Goal: Check status: Check status

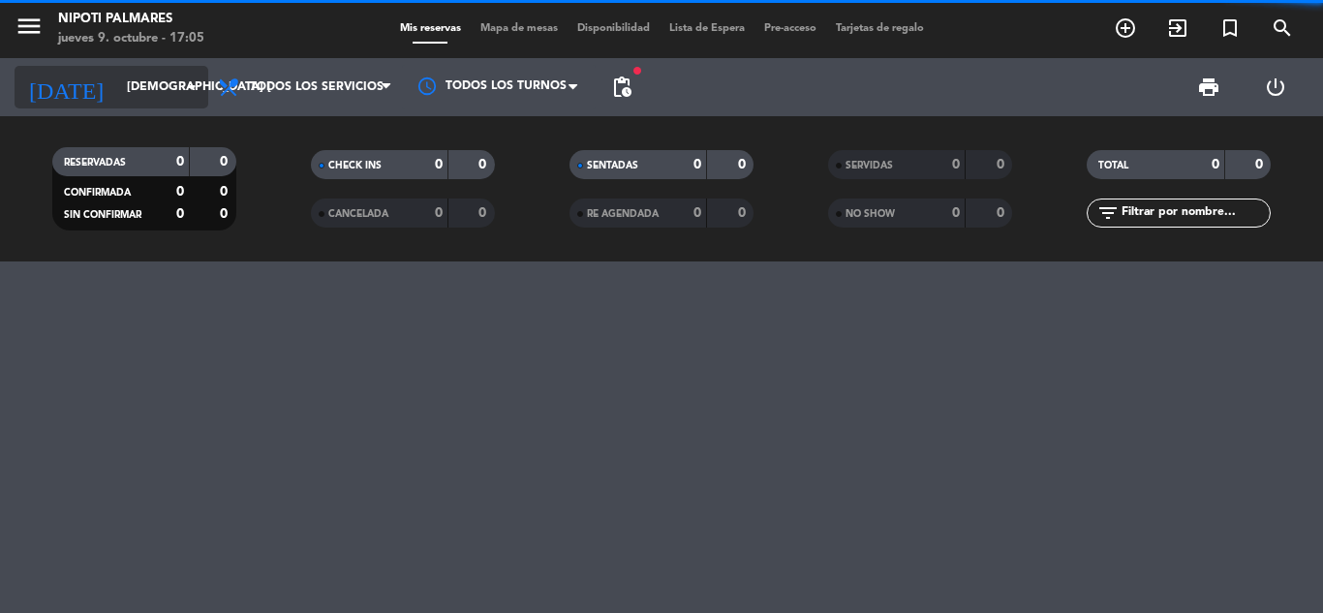
click at [203, 91] on input "[DEMOGRAPHIC_DATA] [DATE]" at bounding box center [199, 87] width 164 height 33
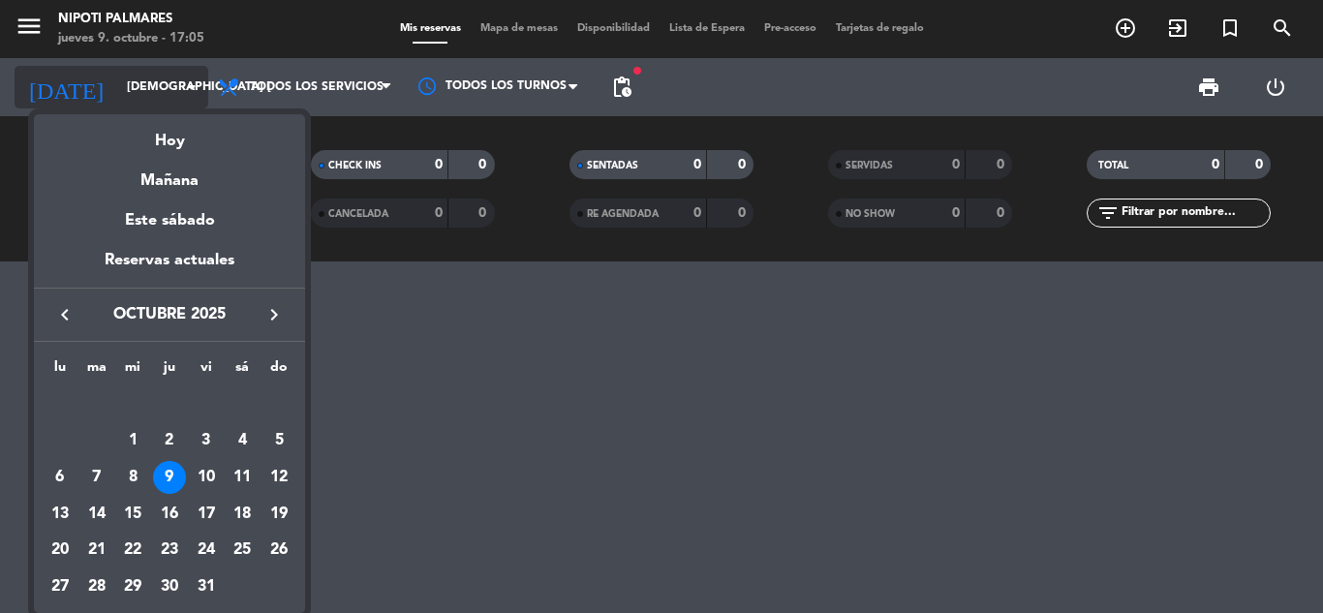
click at [206, 92] on div at bounding box center [661, 306] width 1323 height 613
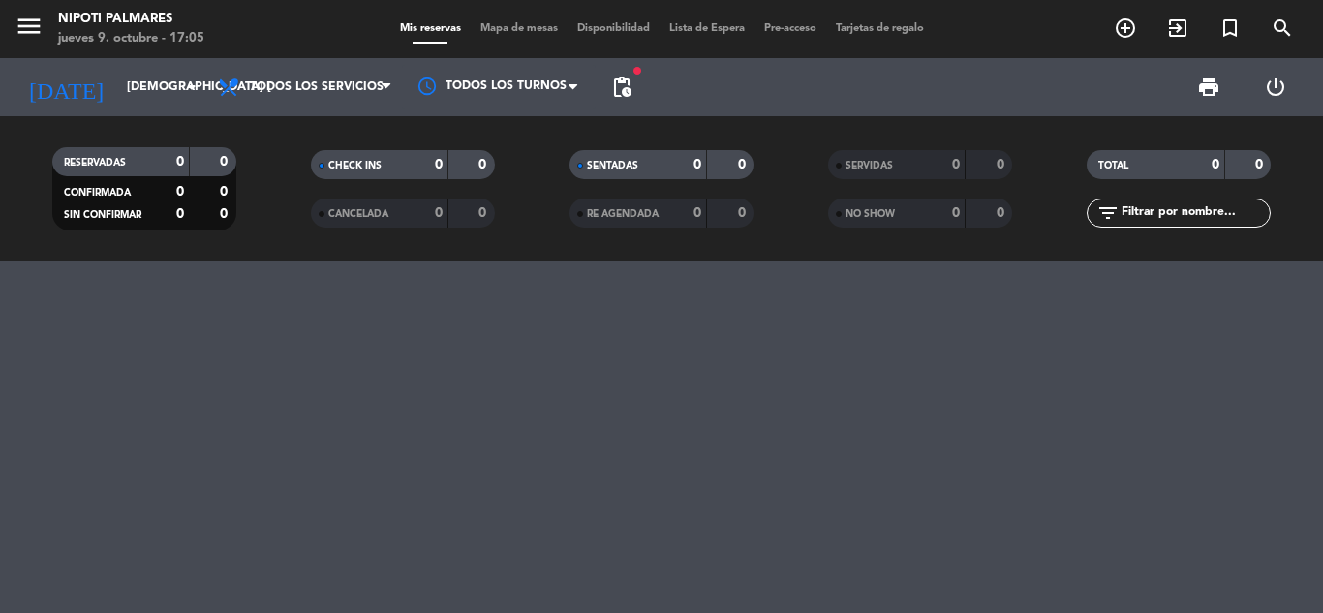
click at [192, 165] on div "RESERVADAS 0 0" at bounding box center [144, 161] width 184 height 29
click at [189, 94] on icon "arrow_drop_down" at bounding box center [191, 87] width 23 height 23
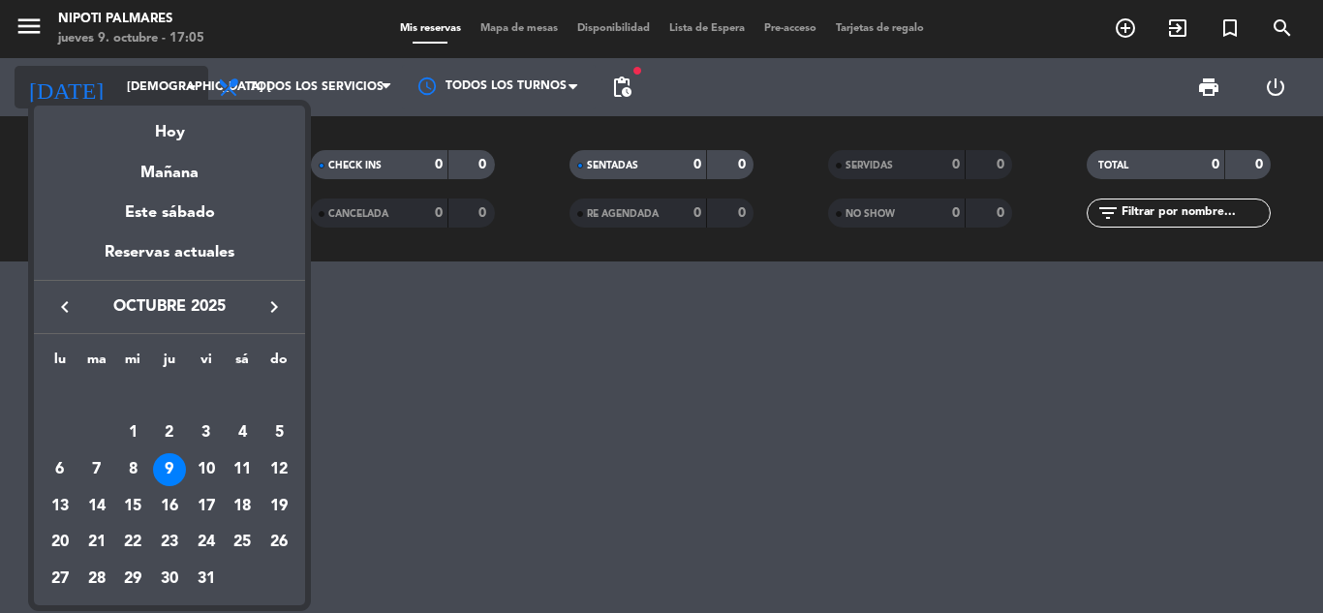
click at [189, 94] on div at bounding box center [661, 306] width 1323 height 613
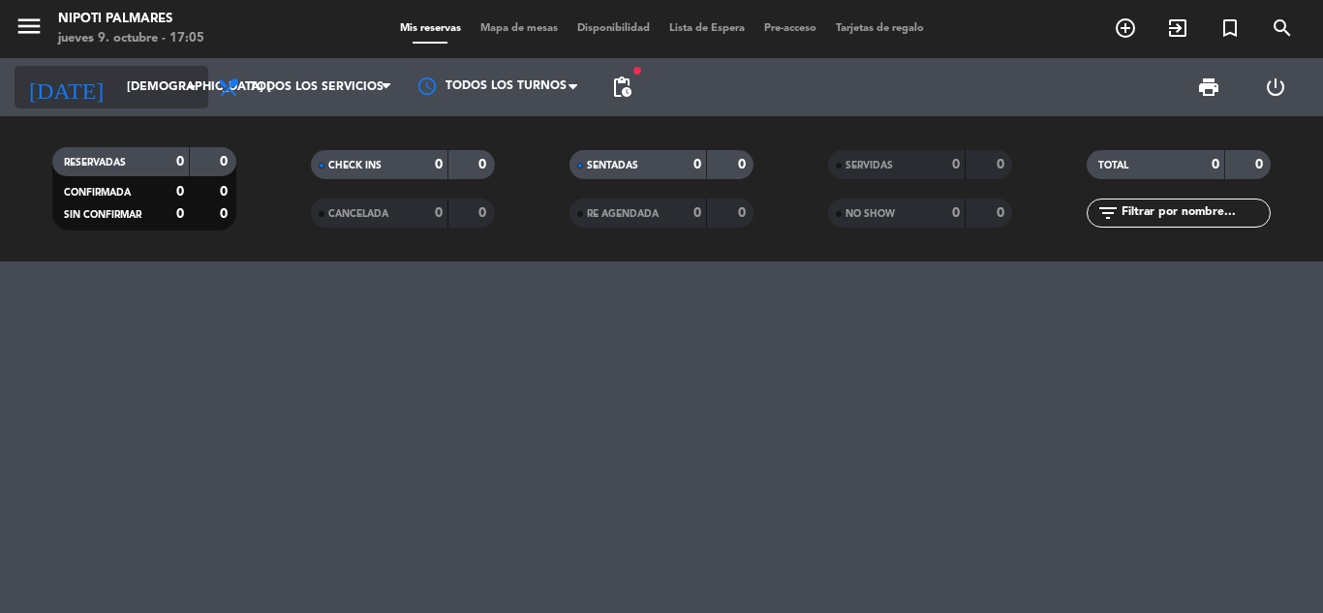
click at [190, 93] on icon "arrow_drop_down" at bounding box center [191, 87] width 23 height 23
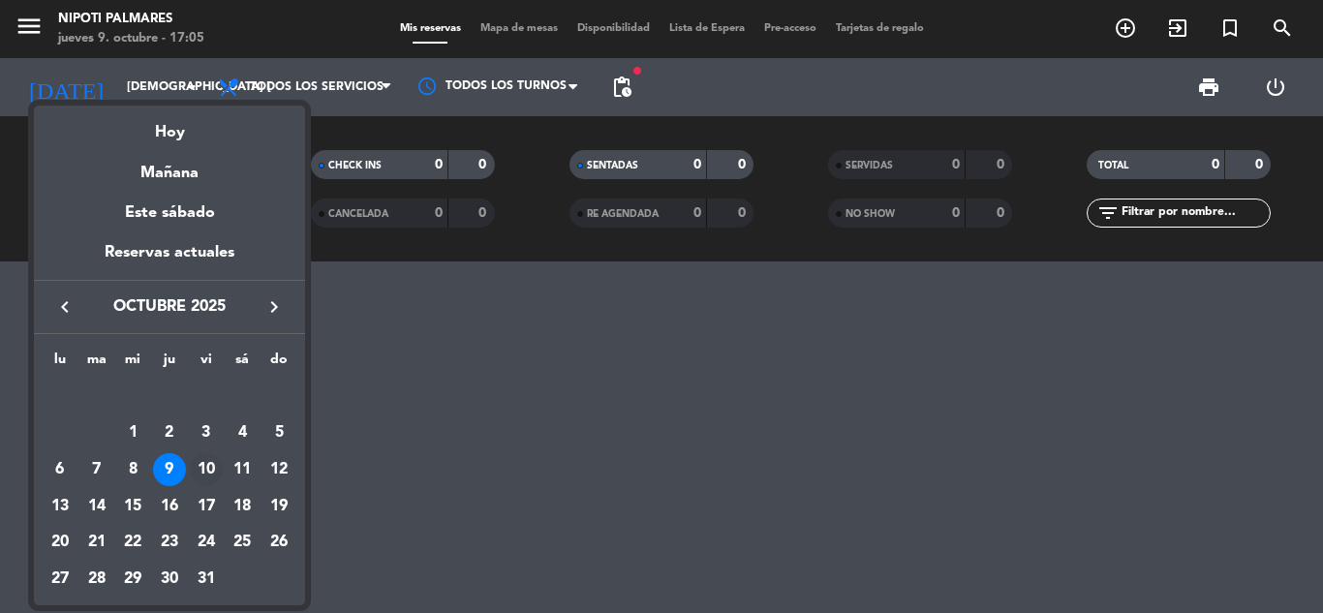
click at [203, 465] on div "10" at bounding box center [206, 469] width 33 height 33
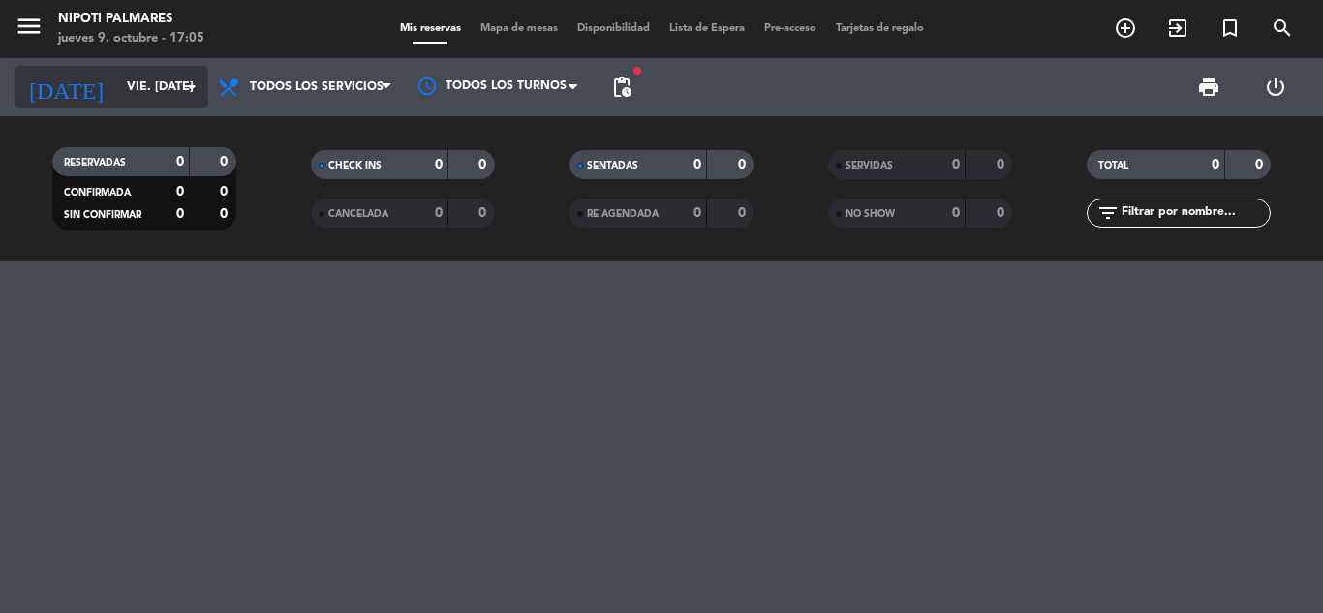
click at [180, 95] on icon "arrow_drop_down" at bounding box center [191, 87] width 23 height 23
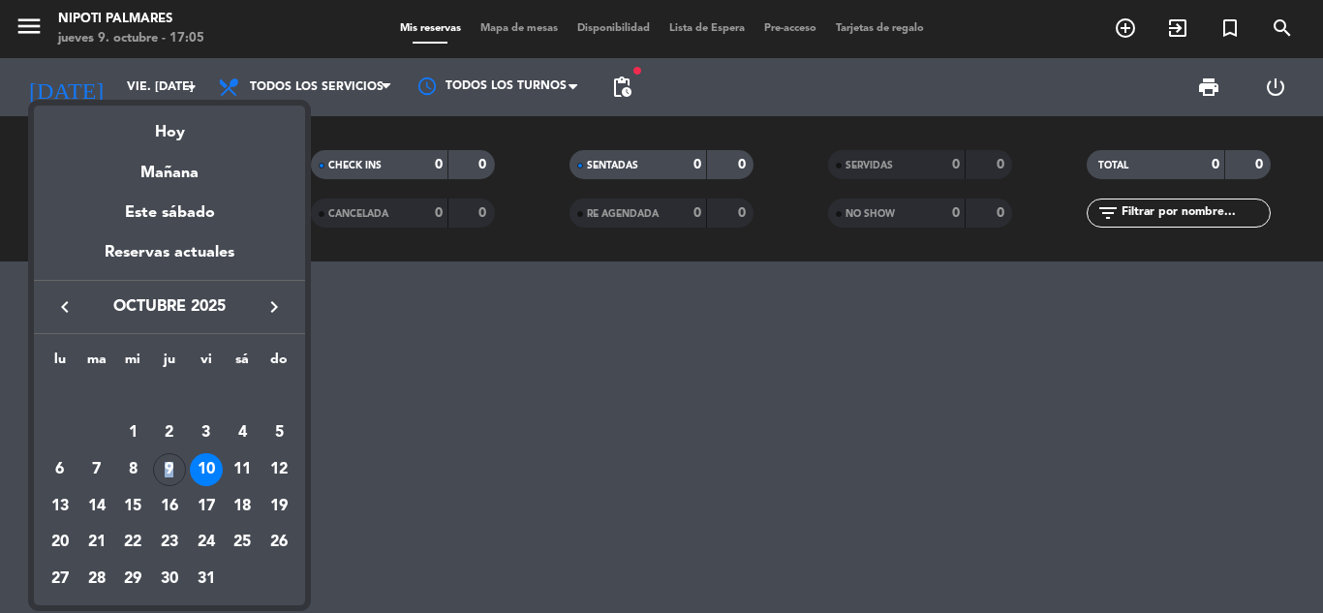
click at [170, 462] on div "9" at bounding box center [169, 469] width 33 height 33
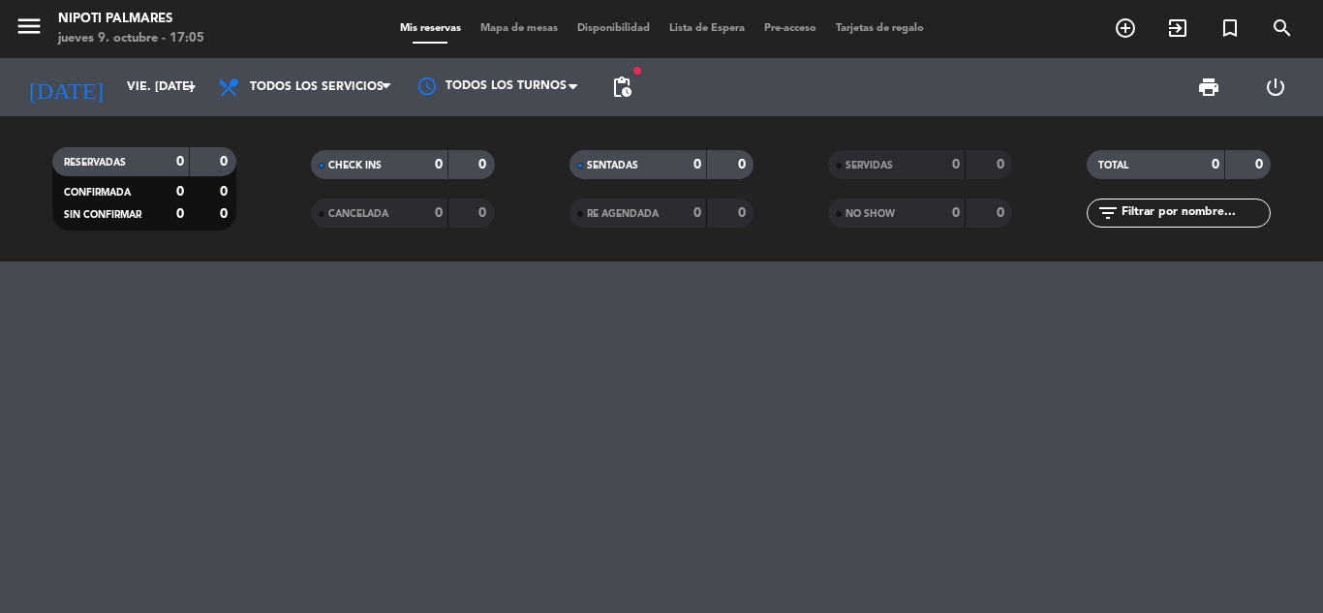
type input "[DEMOGRAPHIC_DATA] [DATE]"
click at [164, 161] on div "0" at bounding box center [164, 162] width 39 height 22
click at [163, 156] on div "0" at bounding box center [164, 162] width 39 height 22
